Goal: Book appointment/travel/reservation

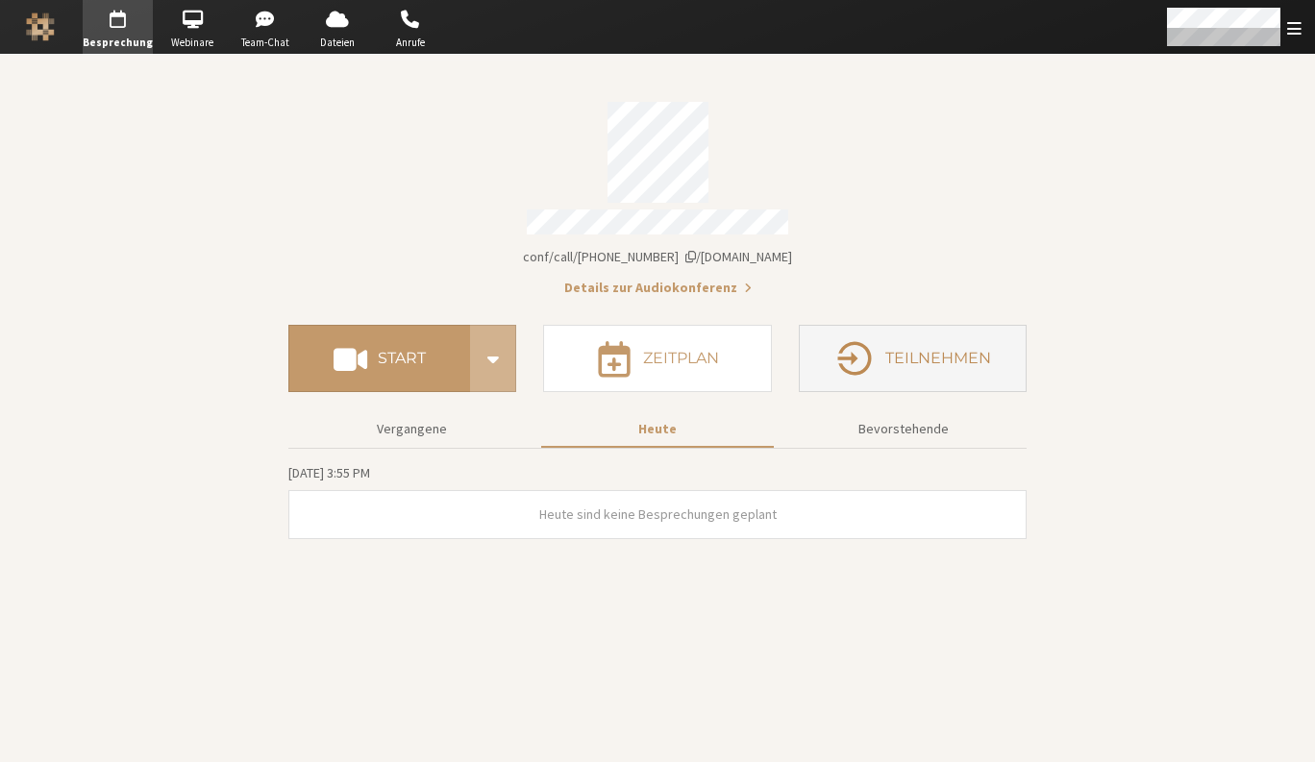
click at [876, 355] on button "Teilnehmen" at bounding box center [913, 358] width 228 height 67
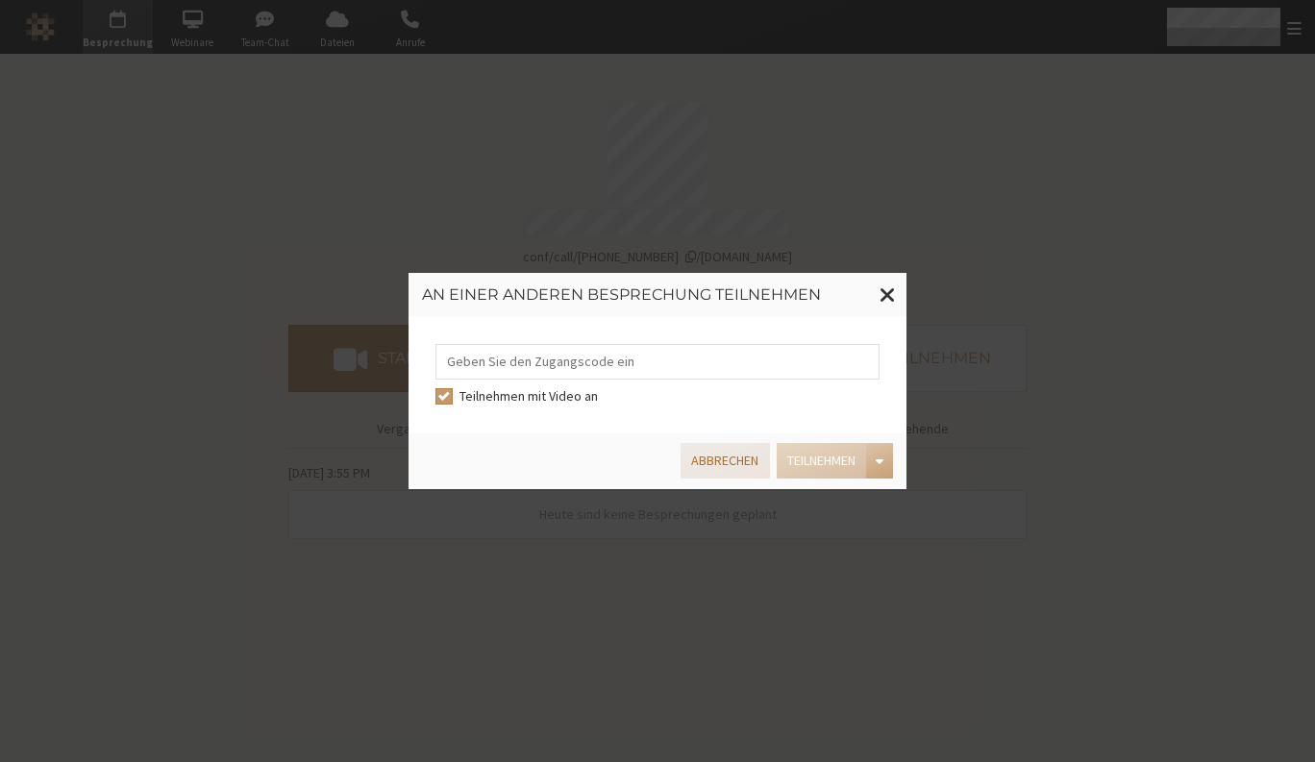
drag, startPoint x: 693, startPoint y: 456, endPoint x: 707, endPoint y: 442, distance: 19.0
click at [693, 458] on button "Abbrechen" at bounding box center [725, 461] width 88 height 36
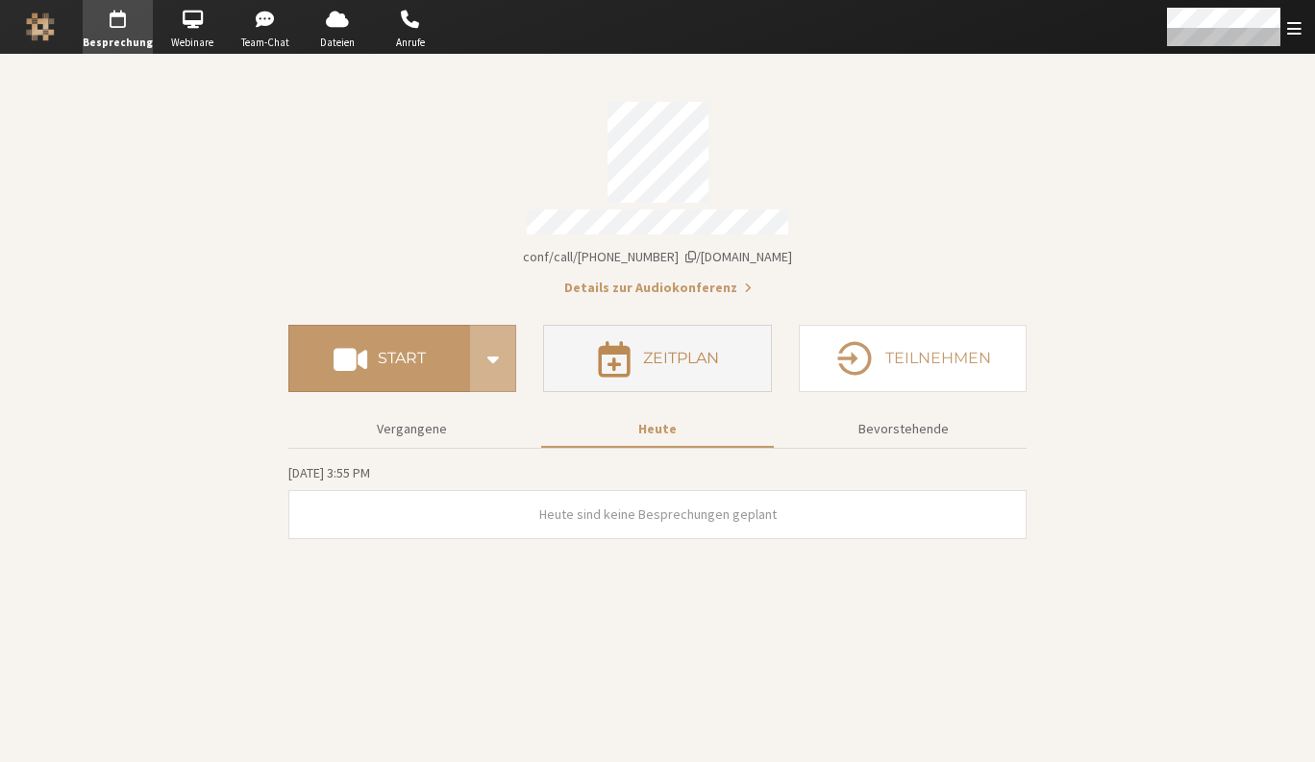
click at [680, 332] on button "Zeitplan" at bounding box center [657, 358] width 228 height 67
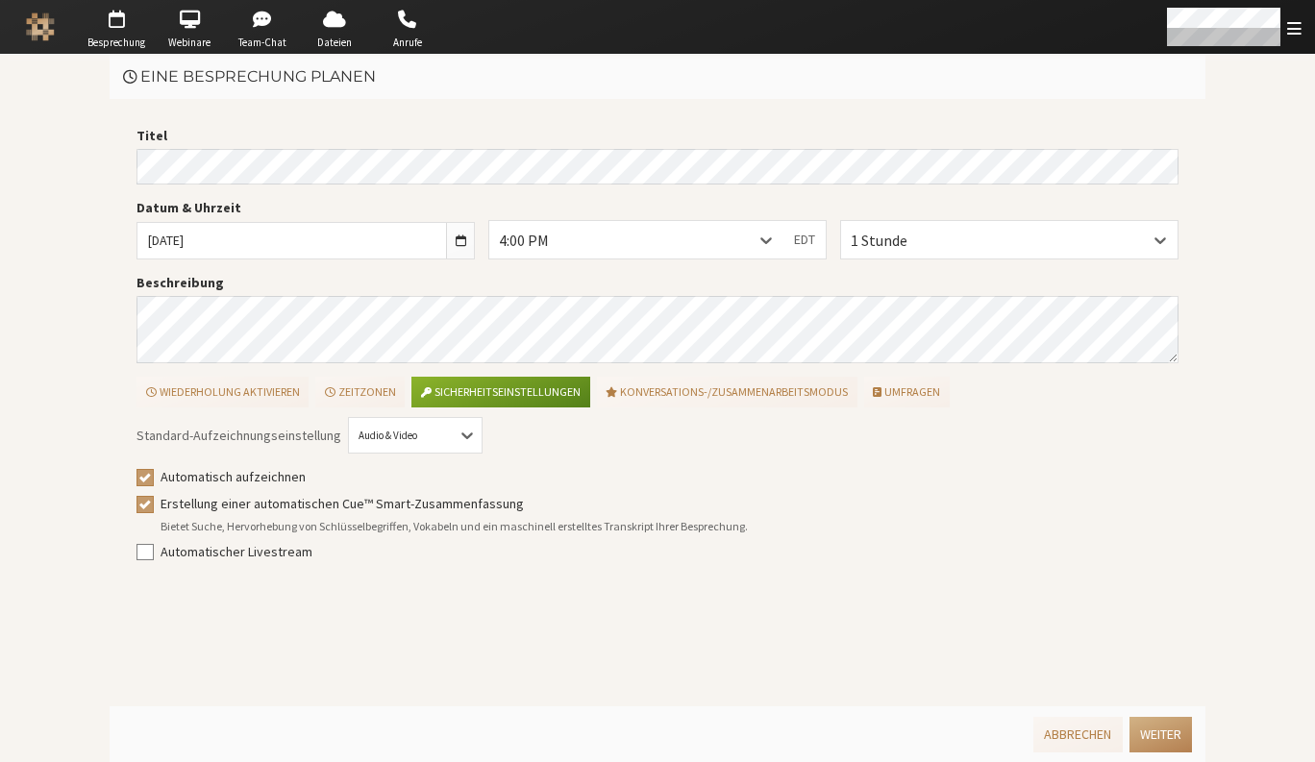
click at [39, 179] on main "Eine Besprechung planen Titel Datum & Uhrzeit [DATE] 4:00 PM EDT 1 Stunde Besch…" at bounding box center [657, 408] width 1315 height 707
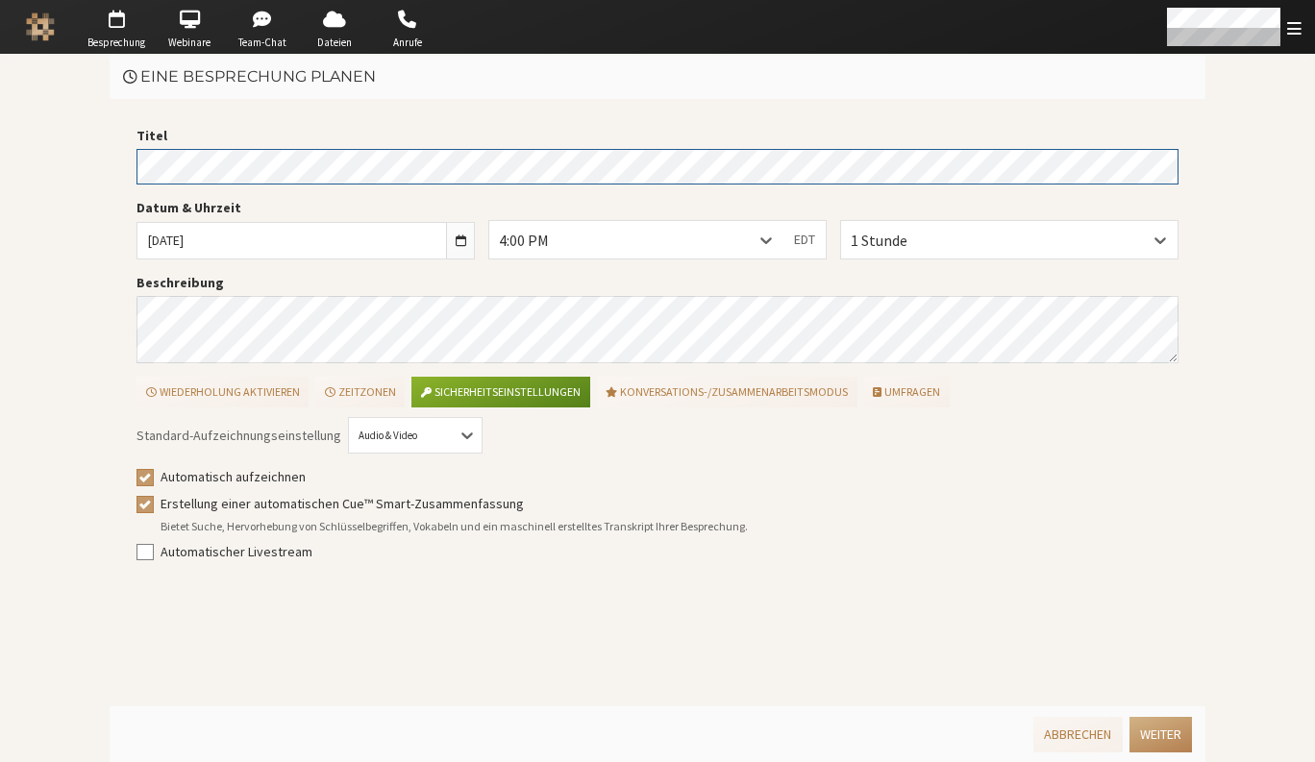
click at [85, 157] on main "Eine Besprechung planen Titel Datum & Uhrzeit [DATE] 4:00 PM EDT 1 Stunde Besch…" at bounding box center [657, 408] width 1315 height 707
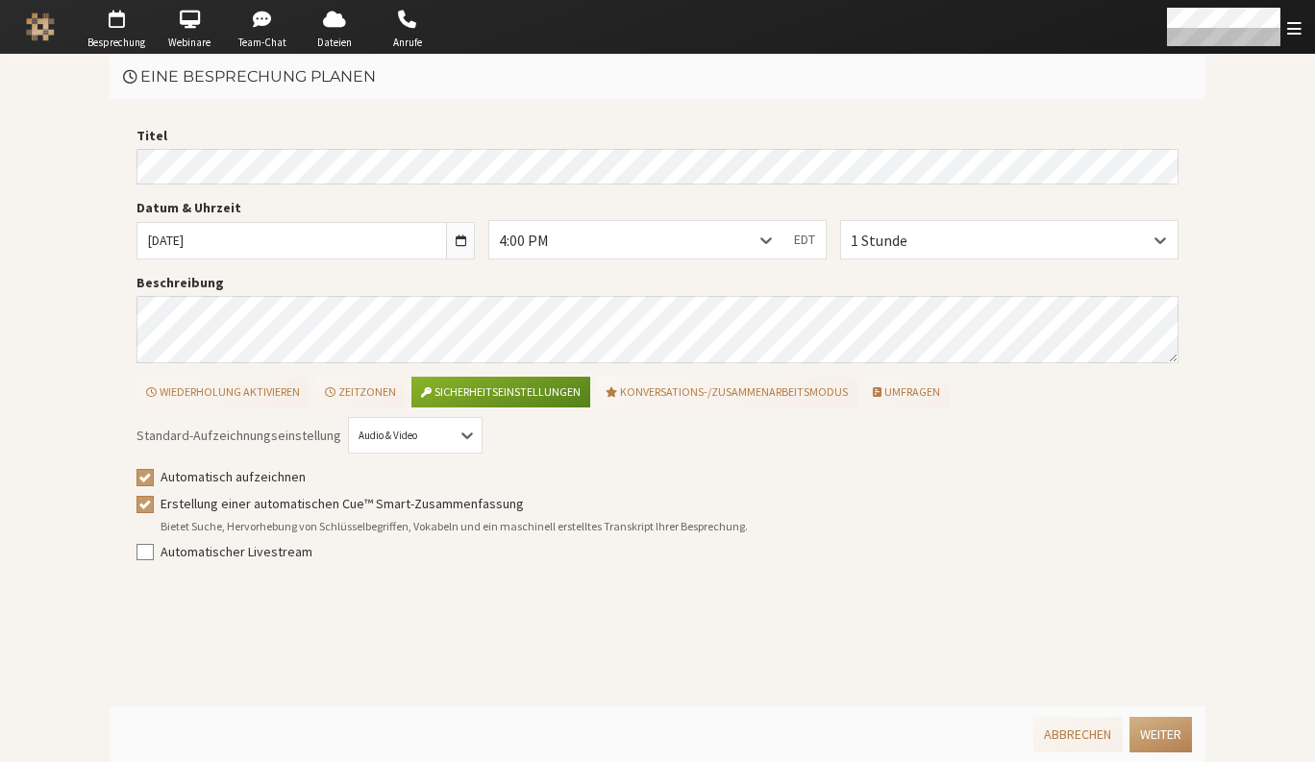
click at [460, 236] on span "button" at bounding box center [461, 241] width 11 height 14
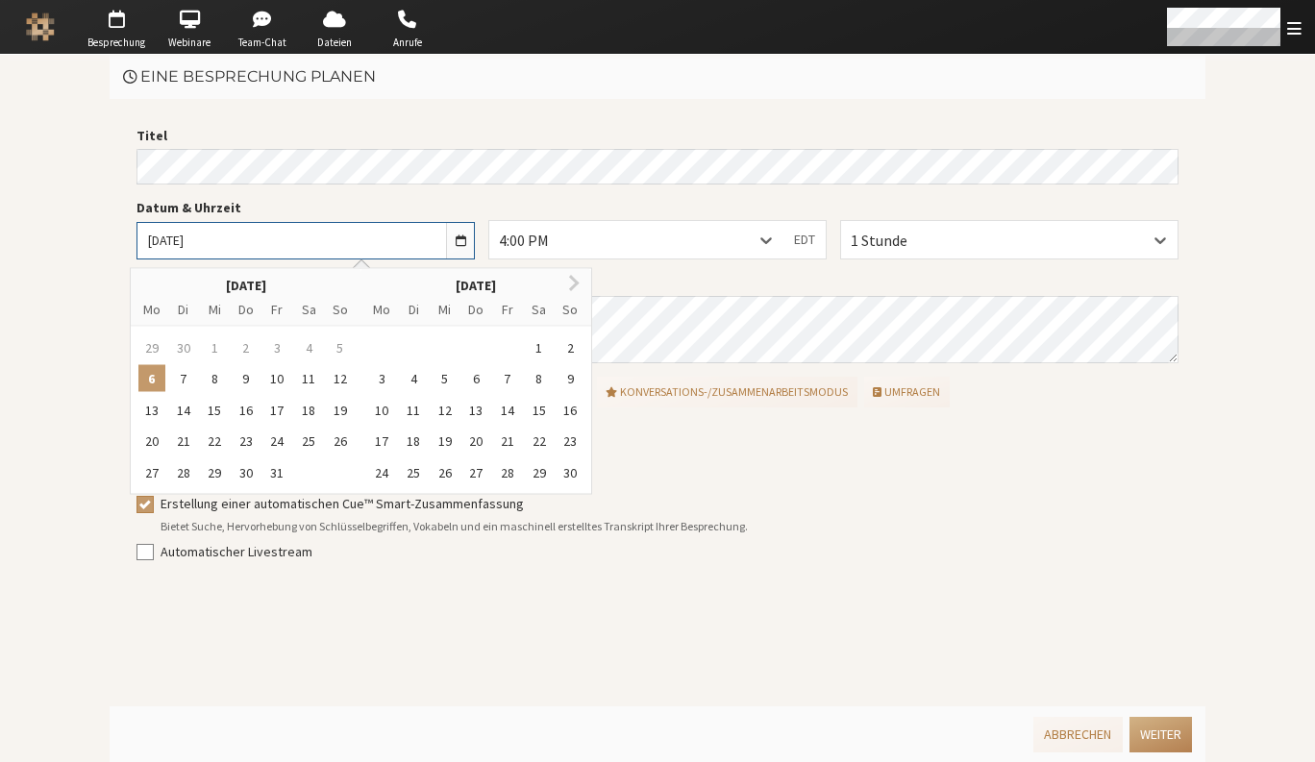
drag, startPoint x: 183, startPoint y: 376, endPoint x: 200, endPoint y: 367, distance: 19.3
click at [183, 377] on div "7" at bounding box center [183, 378] width 27 height 27
type input "[DATE]"
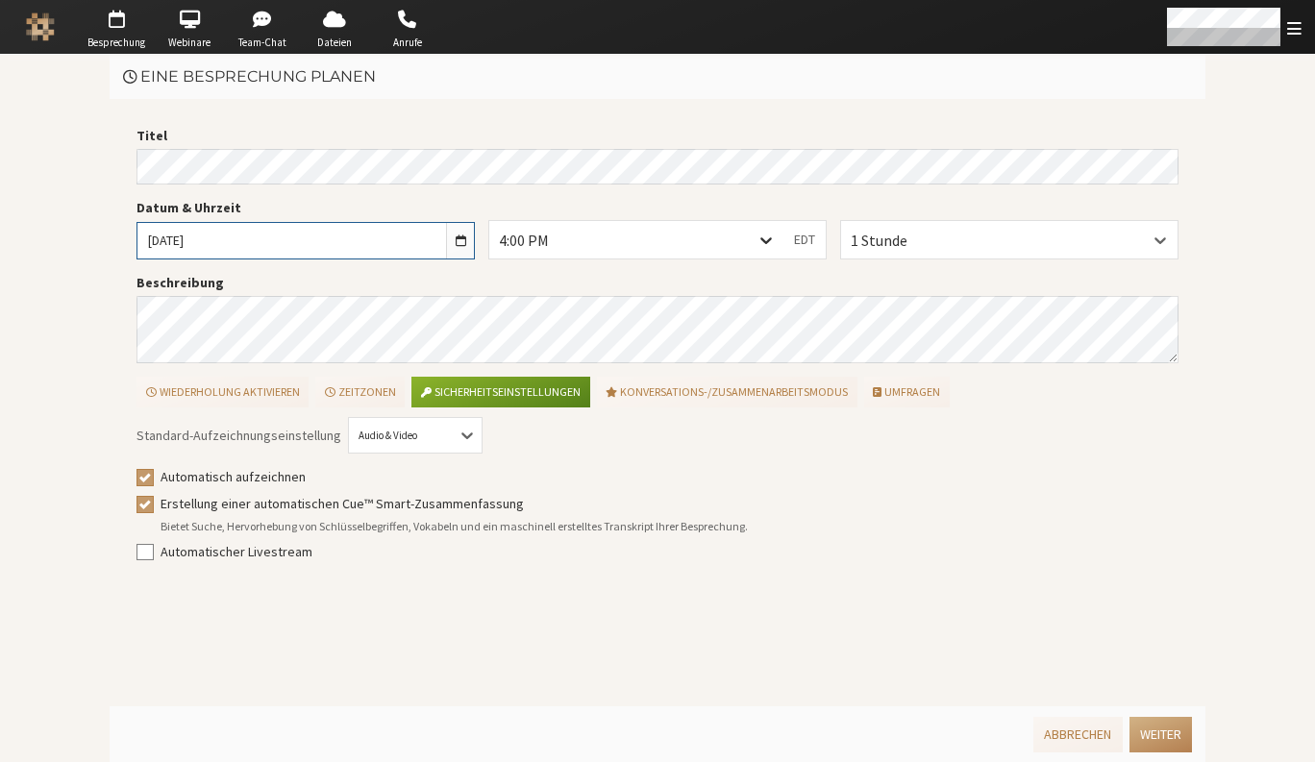
click at [768, 235] on icon at bounding box center [766, 240] width 19 height 19
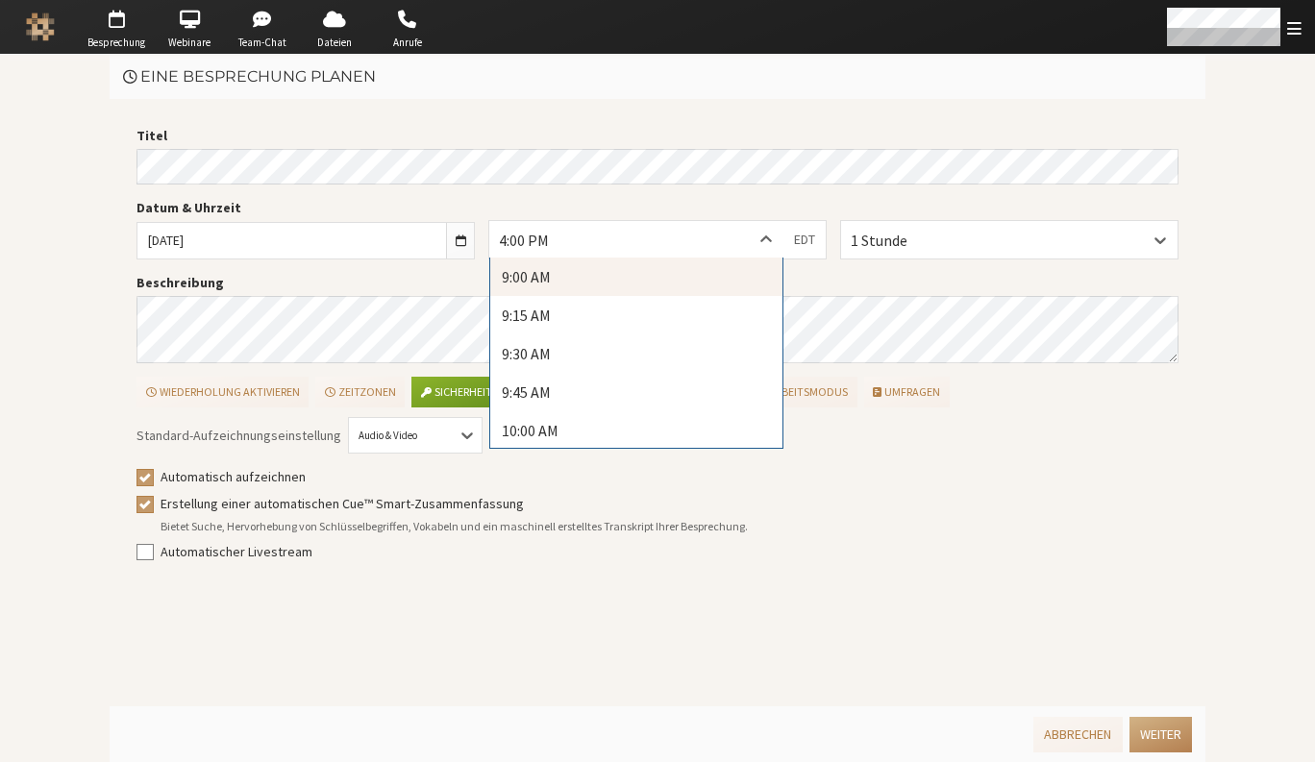
scroll to position [1404, 0]
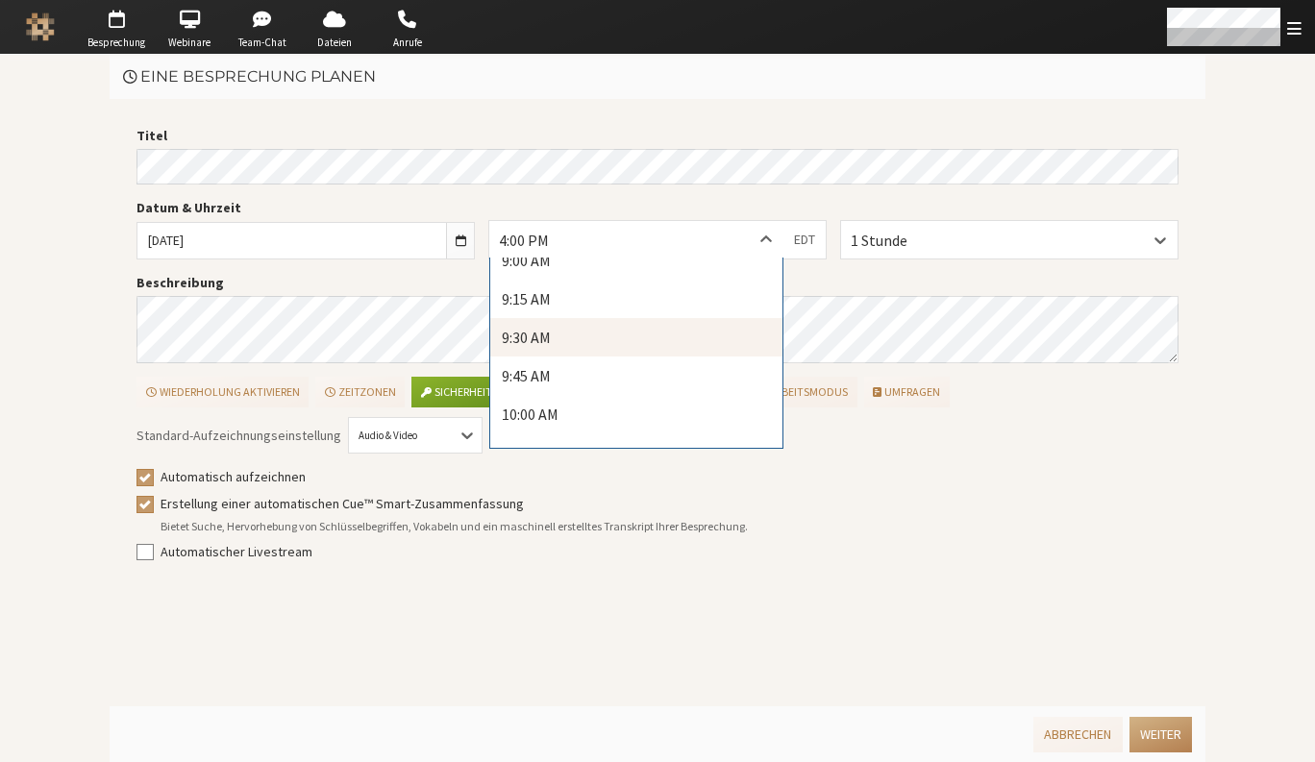
click at [569, 328] on div "9:30 AM" at bounding box center [636, 337] width 292 height 38
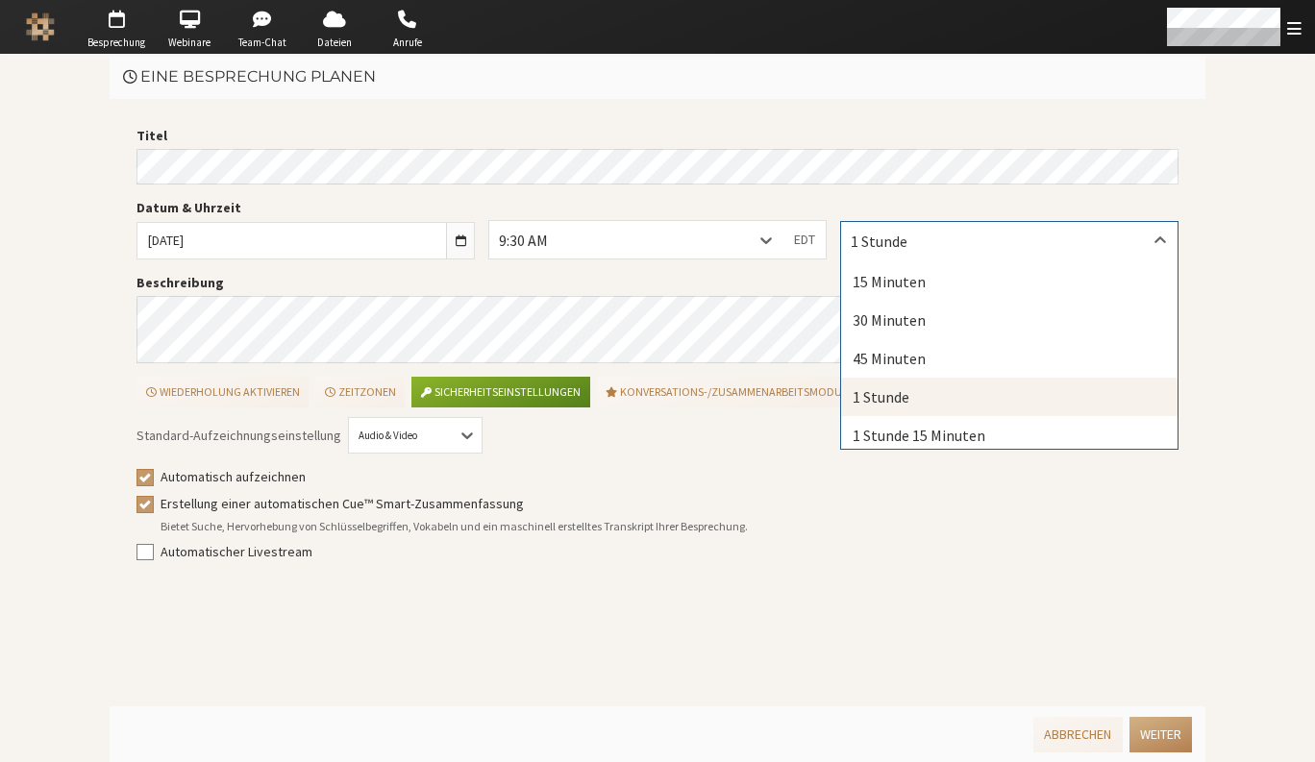
click at [684, 112] on div "Titel Datum & Uhrzeit [DATE] 9:30 AM EDT option undefined focused, 4 of 26. 26 …" at bounding box center [658, 403] width 1096 height 608
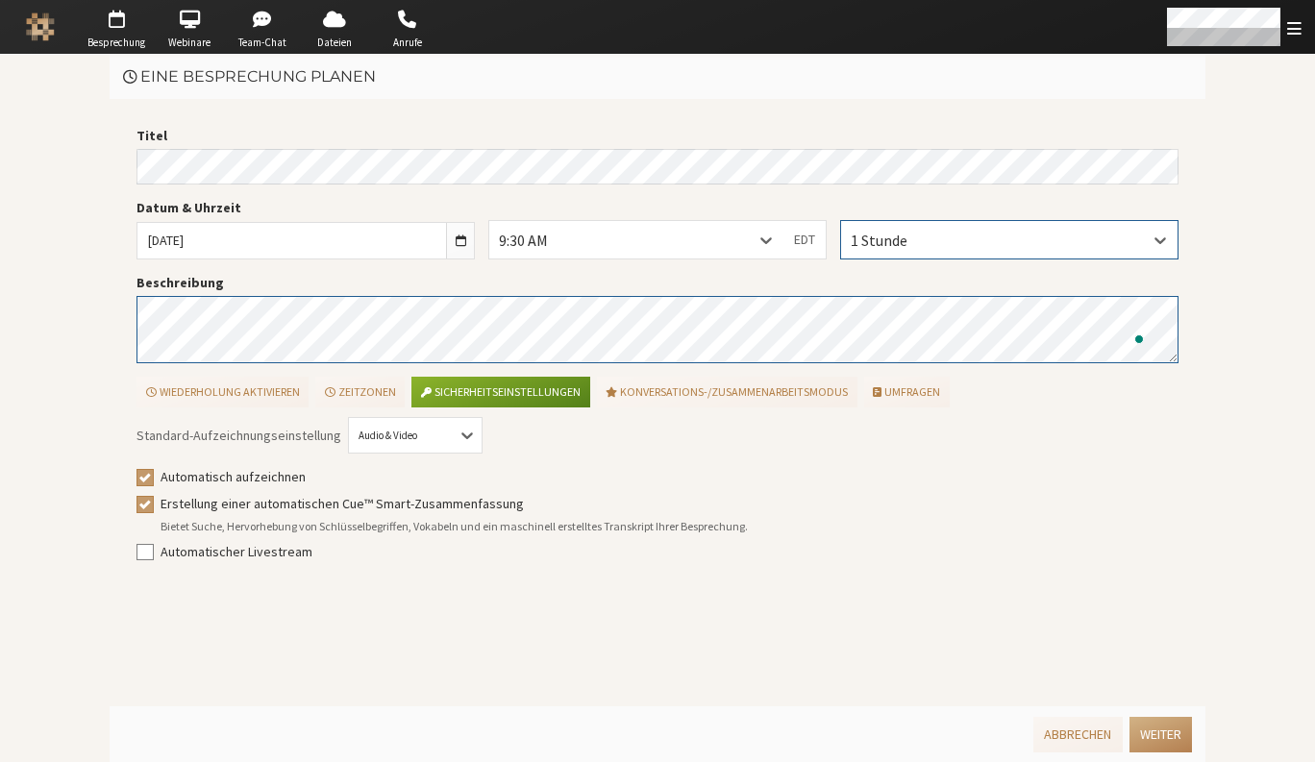
scroll to position [21, 0]
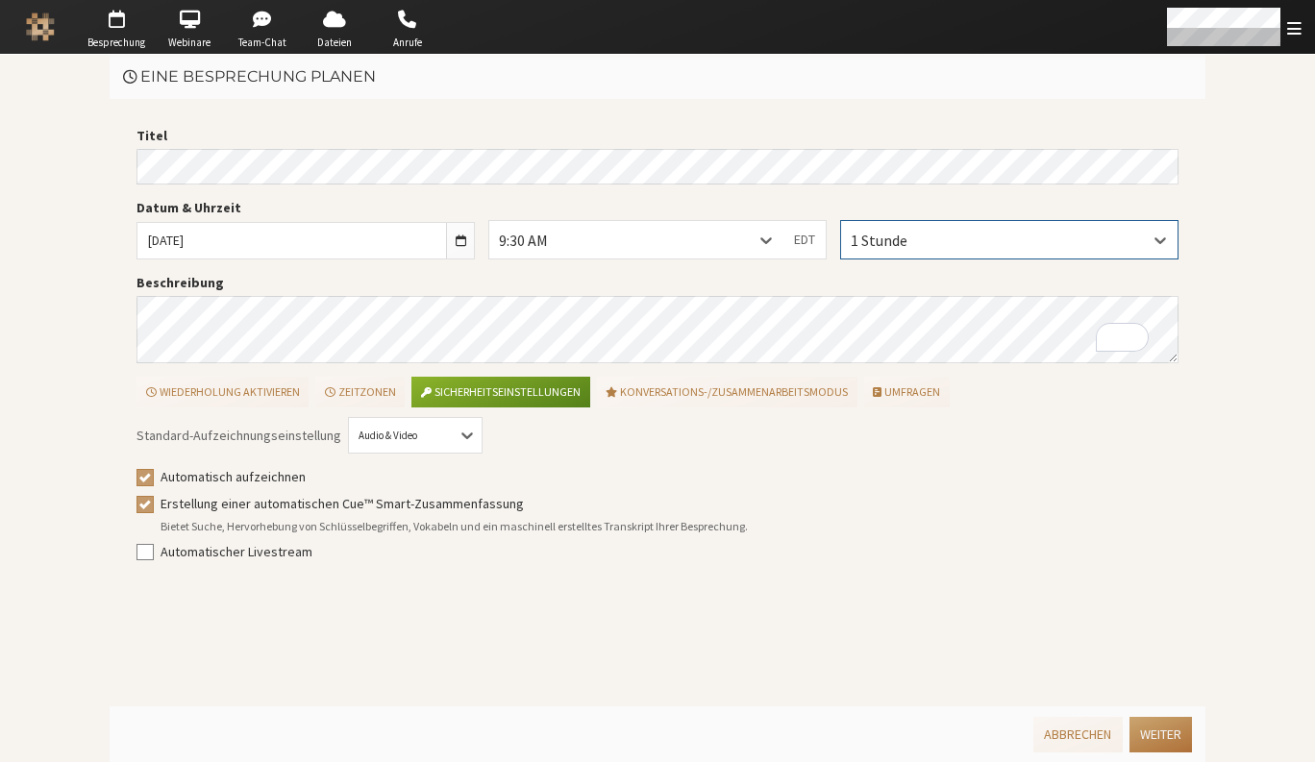
click at [1163, 727] on button "Weiter" at bounding box center [1160, 735] width 62 height 36
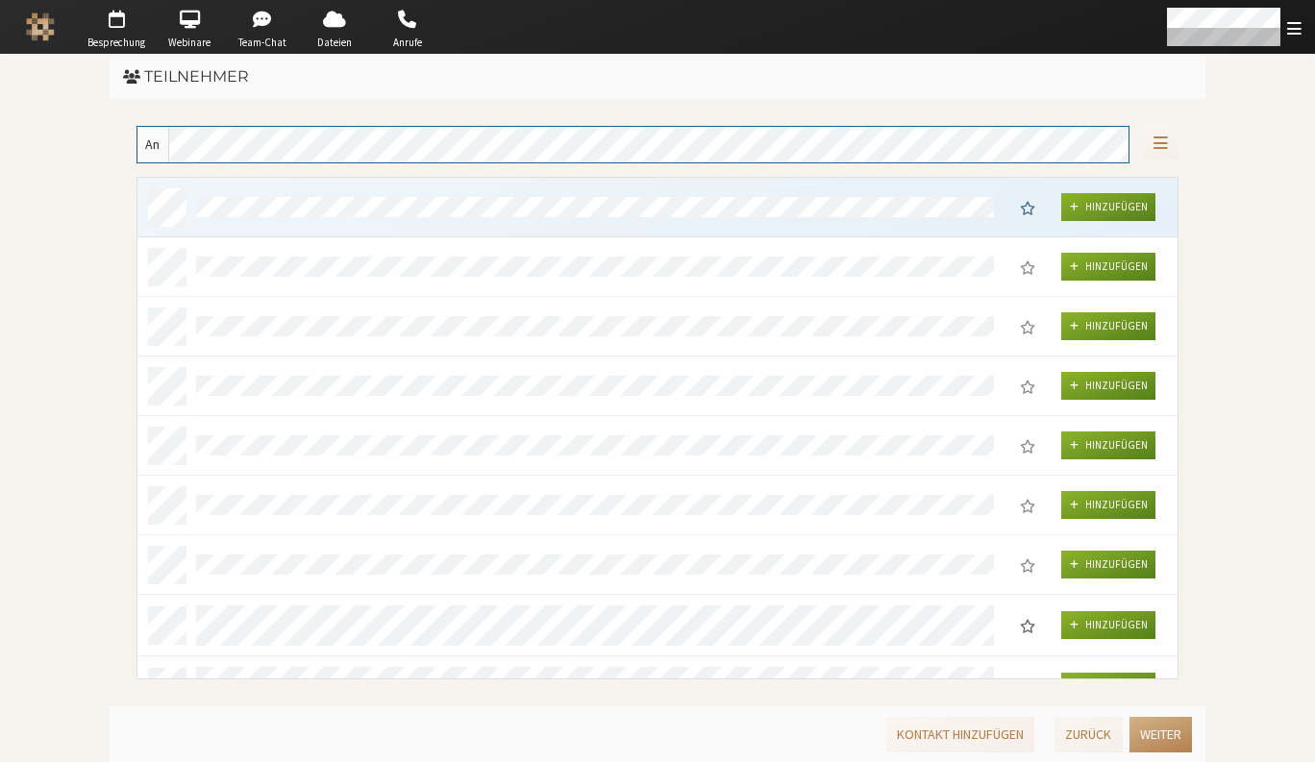
scroll to position [486, 1026]
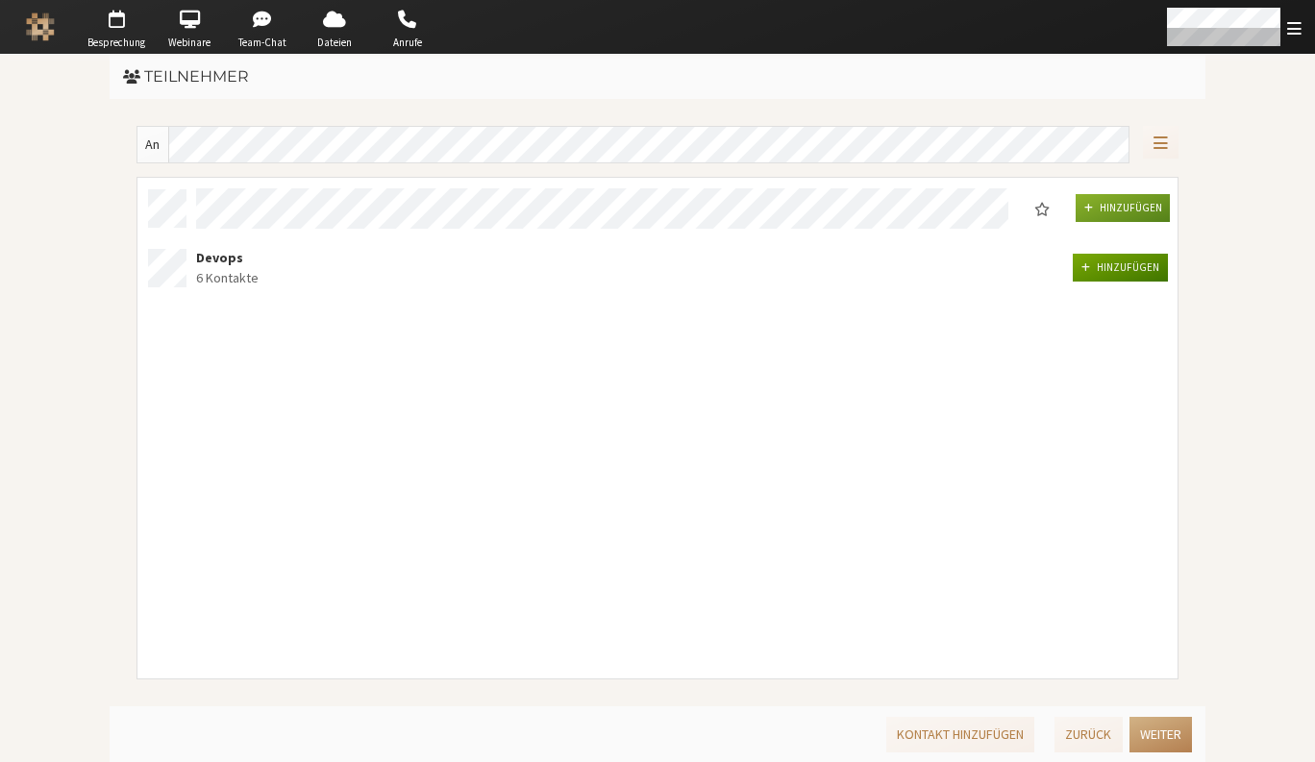
click at [1138, 268] on span "Hinzufügen" at bounding box center [1128, 267] width 62 height 13
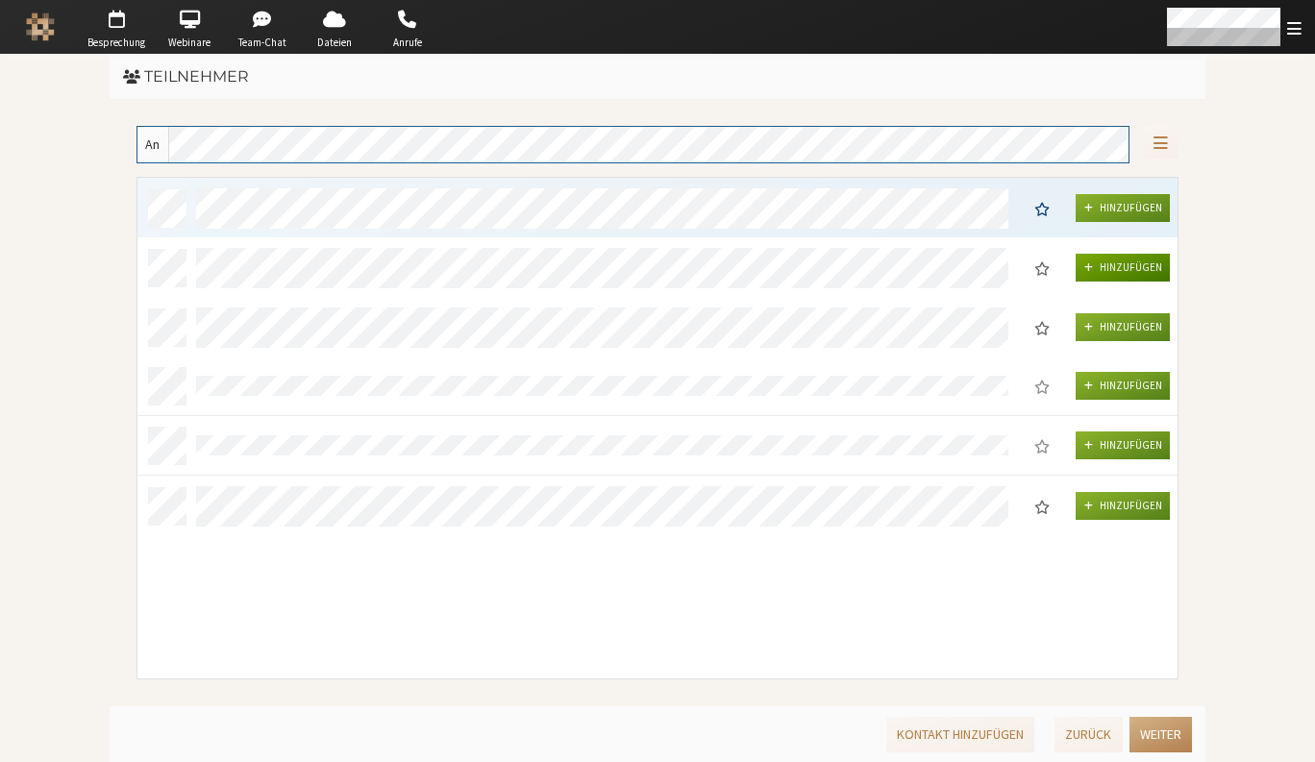
click at [1111, 263] on span "Hinzufügen" at bounding box center [1131, 267] width 62 height 13
click at [1102, 201] on span "Hinzufügen" at bounding box center [1131, 207] width 62 height 13
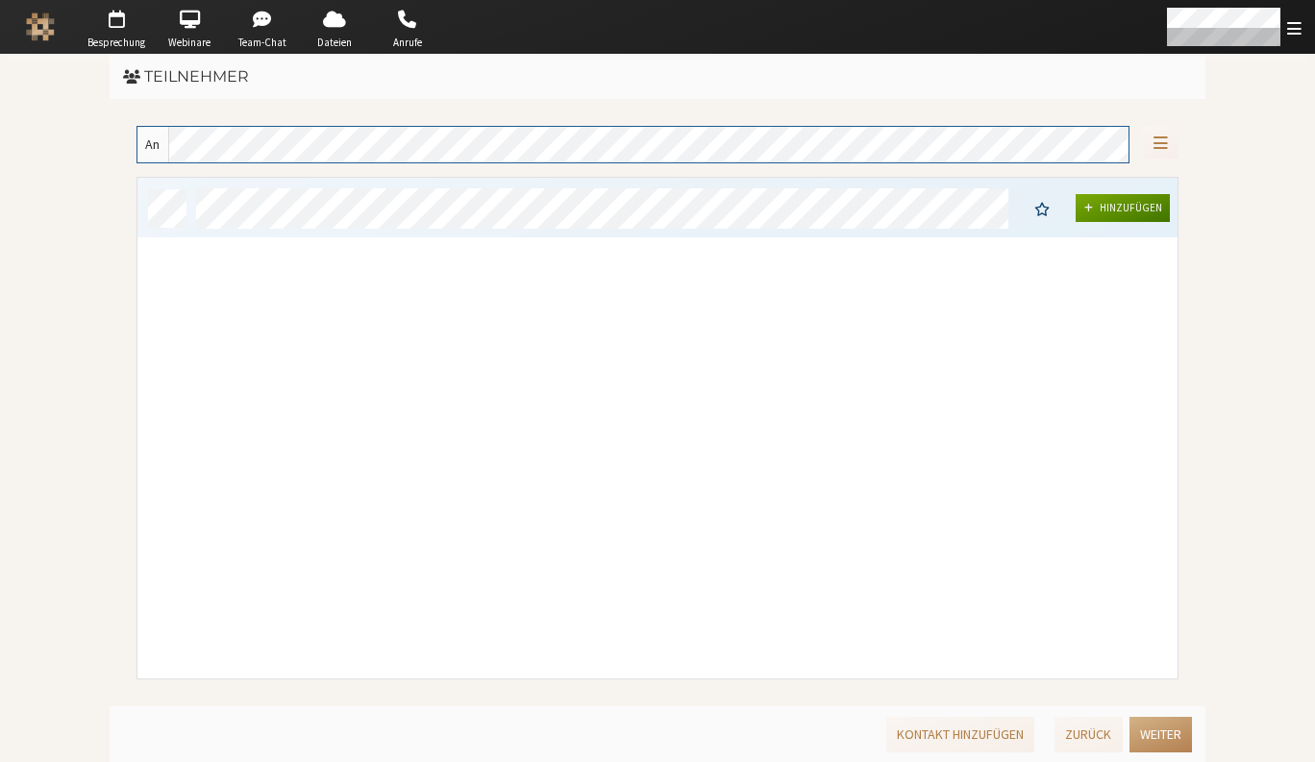
click at [1126, 202] on span "Hinzufügen" at bounding box center [1131, 207] width 62 height 13
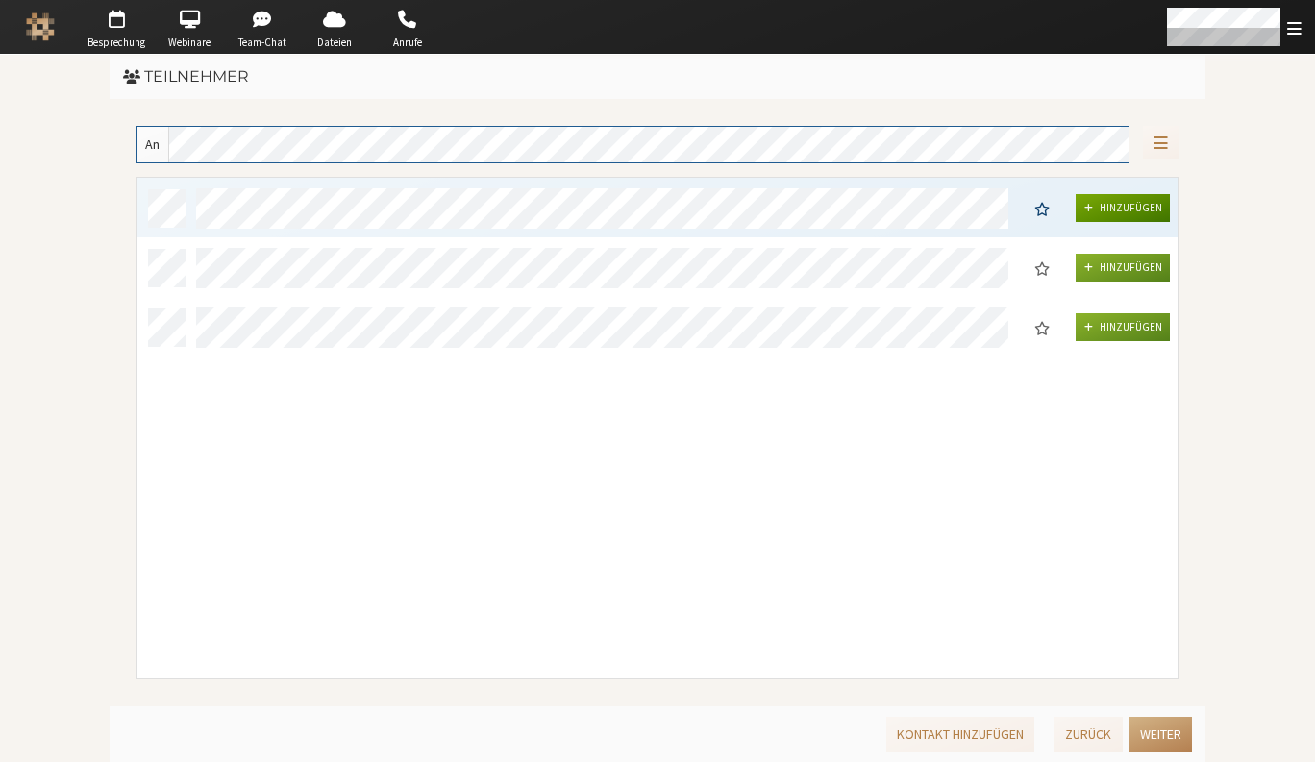
click at [1135, 206] on span "Hinzufügen" at bounding box center [1131, 207] width 62 height 13
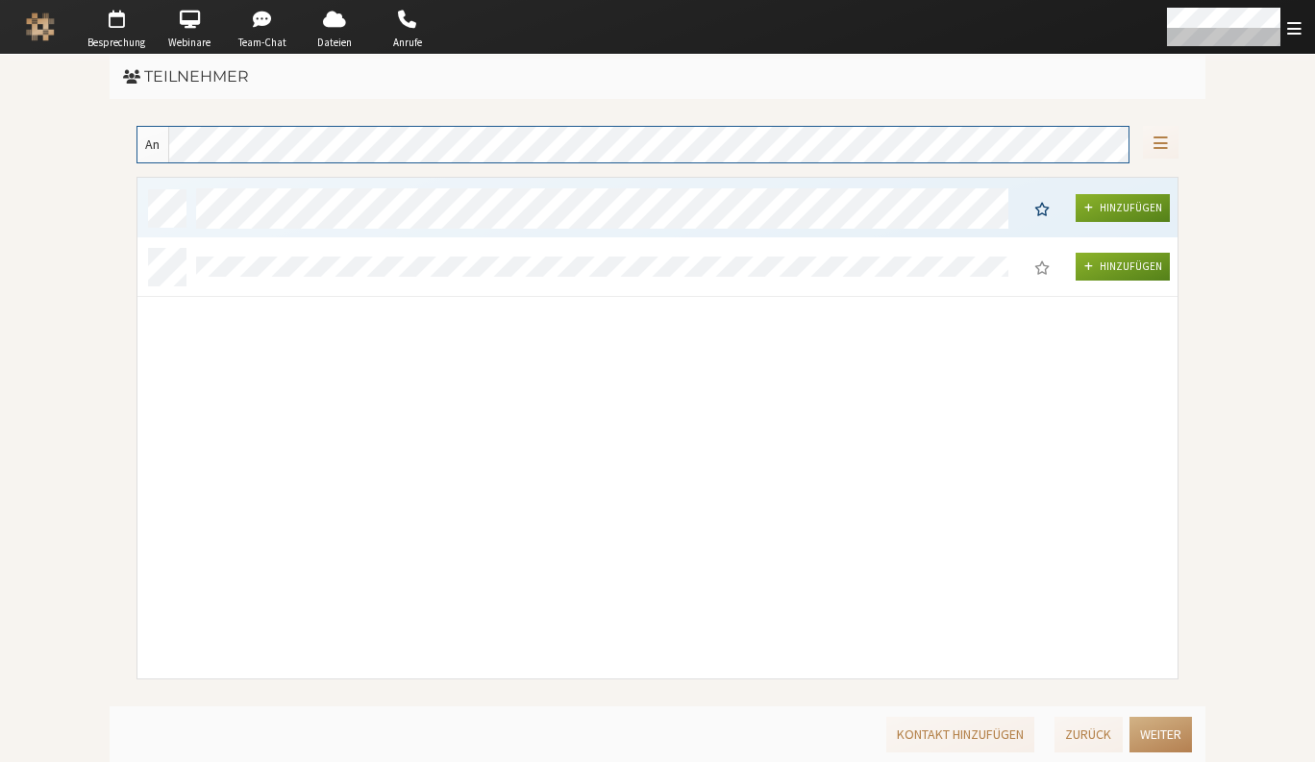
scroll to position [0, 0]
click at [1136, 214] on button "Hinzufügen" at bounding box center [1123, 208] width 95 height 28
click at [1102, 202] on span "Hinzufügen" at bounding box center [1131, 207] width 62 height 13
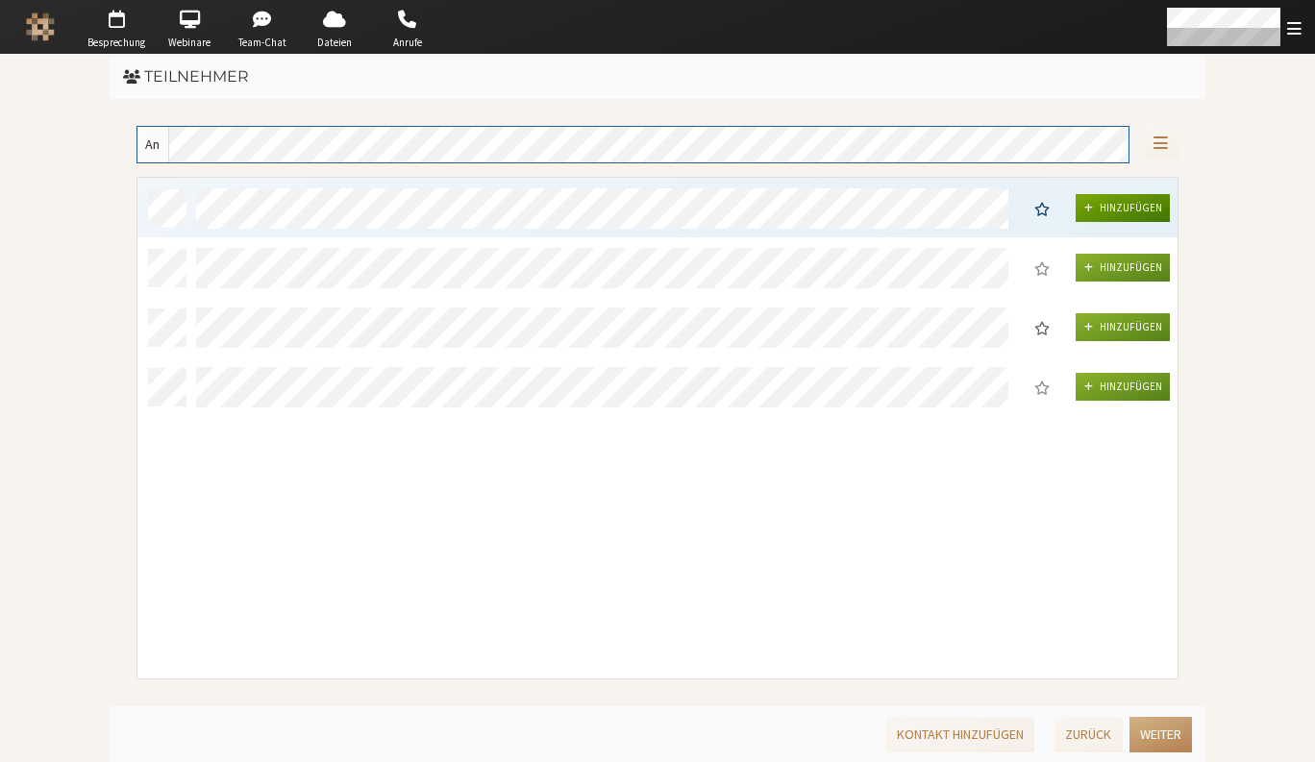
click at [1084, 203] on span "grid" at bounding box center [1088, 208] width 9 height 12
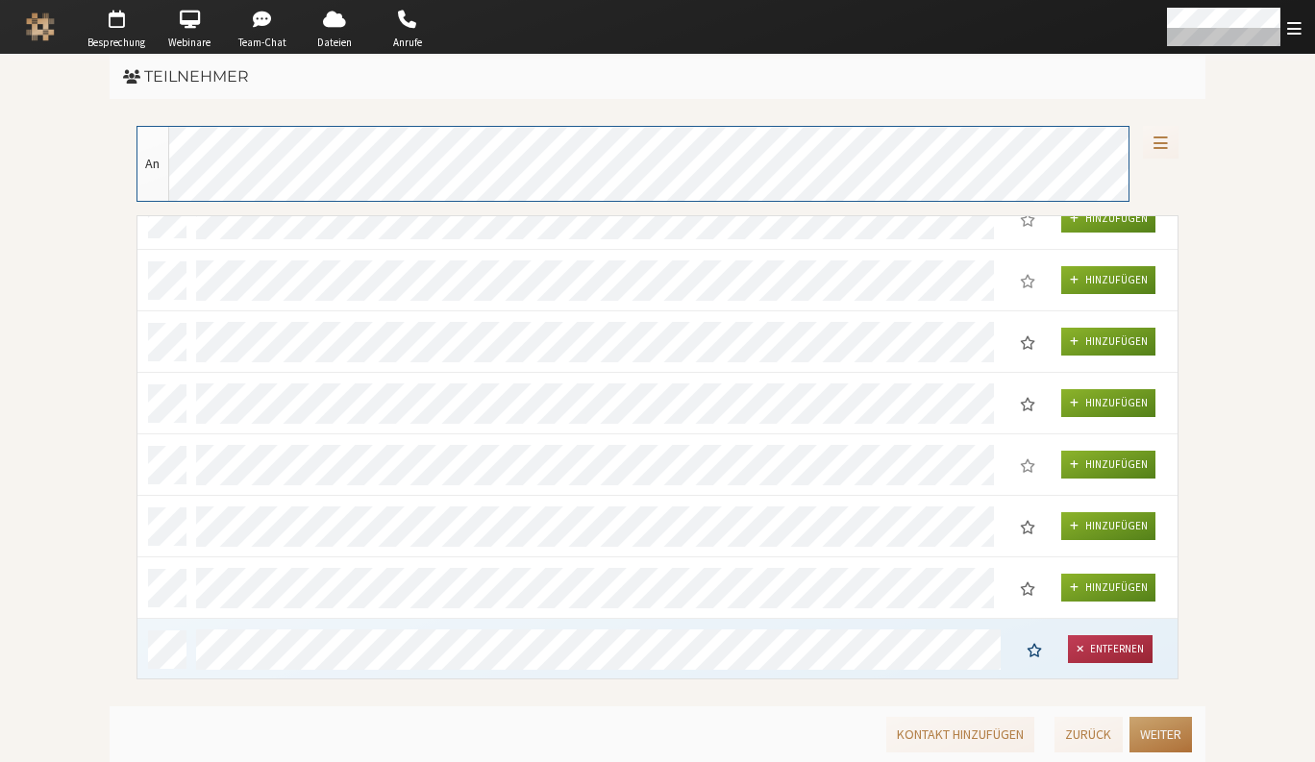
click at [1155, 734] on button "Weiter" at bounding box center [1160, 735] width 62 height 36
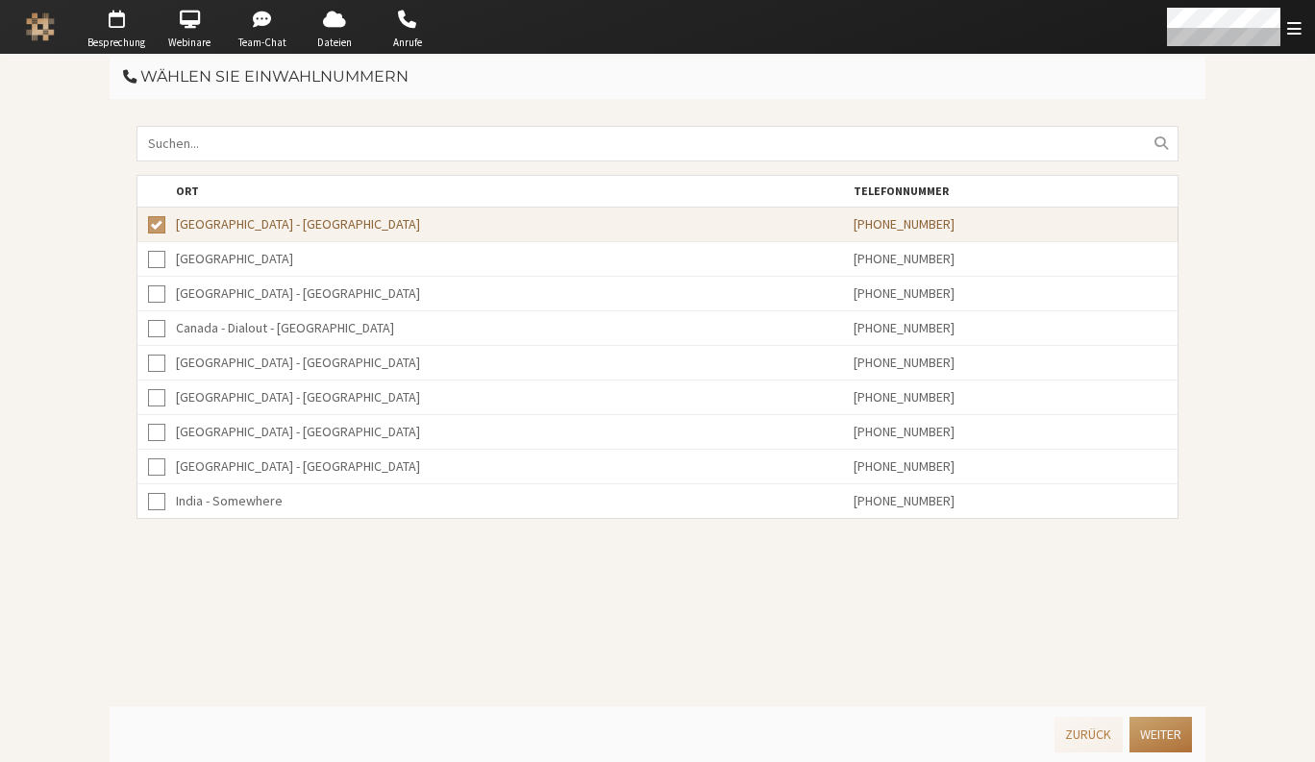
click at [1155, 734] on button "Weiter" at bounding box center [1160, 735] width 62 height 36
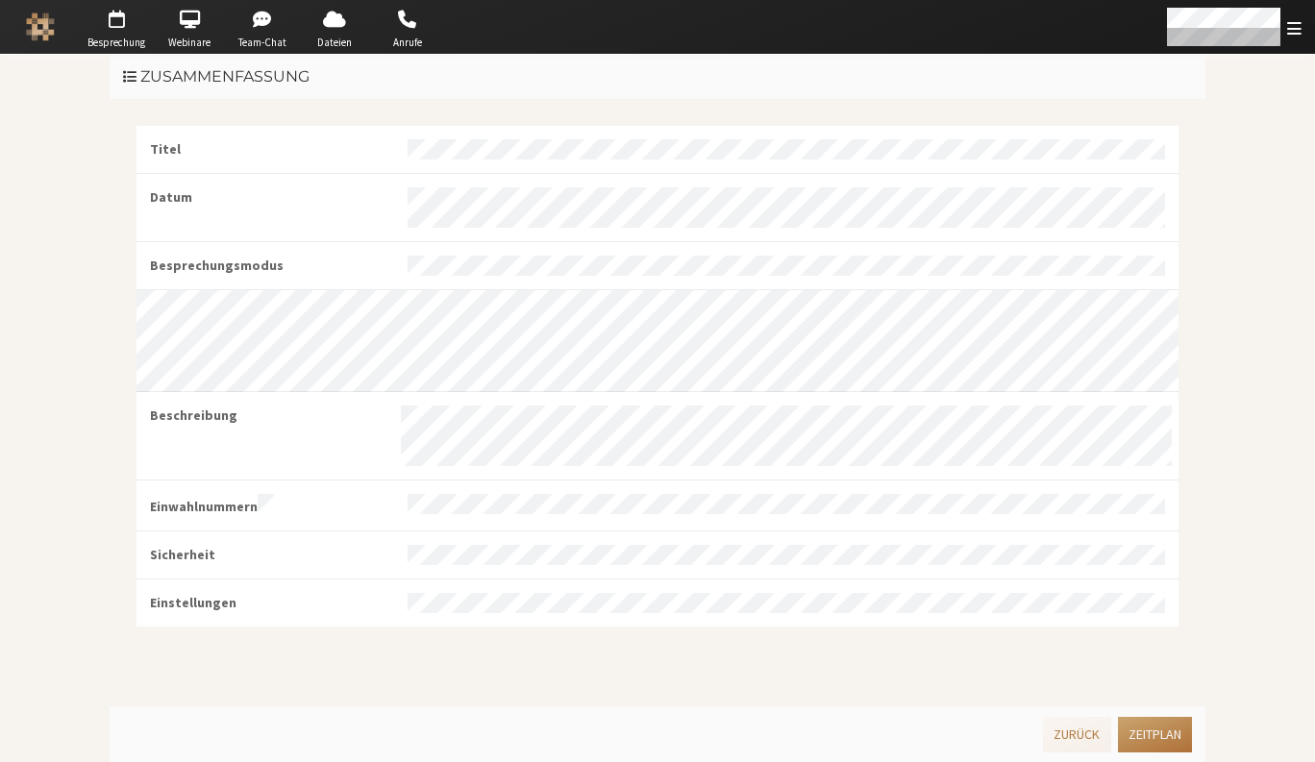
click at [1155, 734] on button "Zeitplan" at bounding box center [1155, 735] width 74 height 36
